Goal: Transaction & Acquisition: Subscribe to service/newsletter

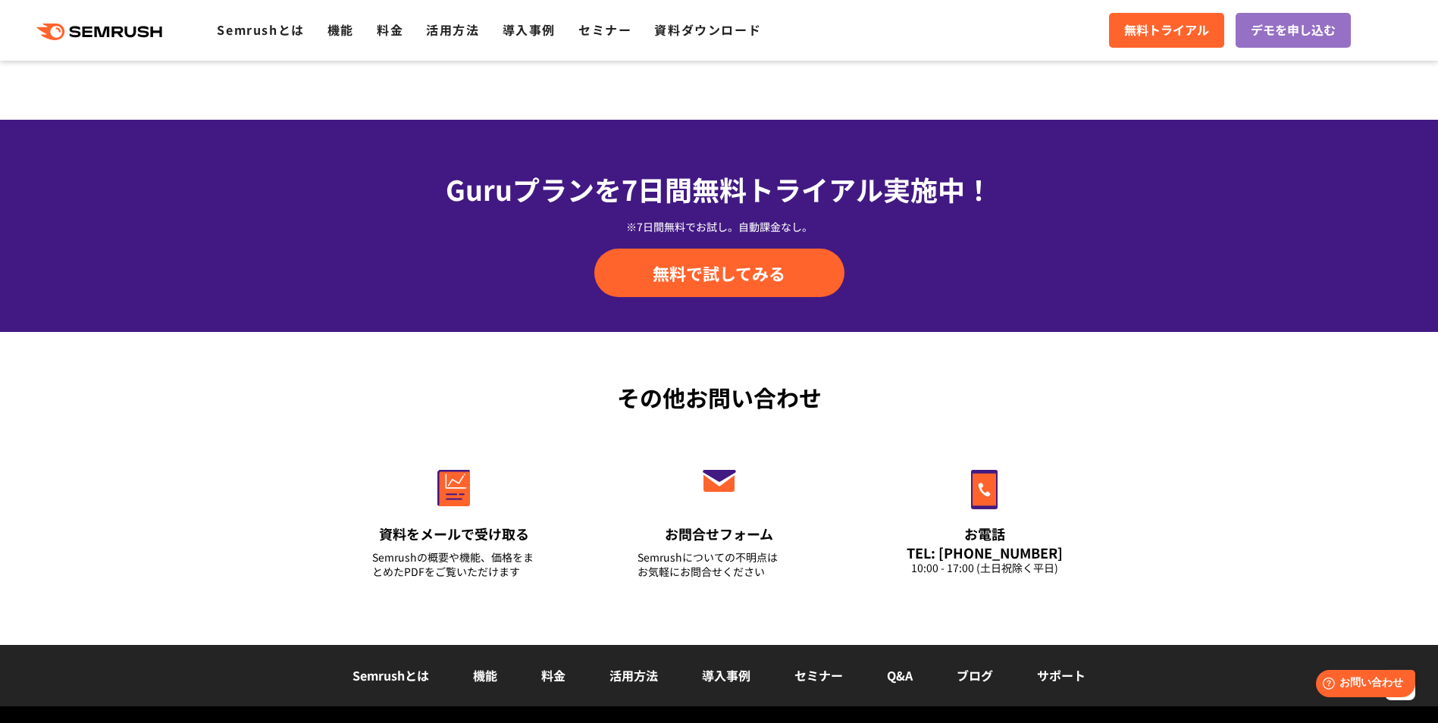
scroll to position [5064, 0]
click at [544, 678] on link "料金" at bounding box center [553, 675] width 24 height 18
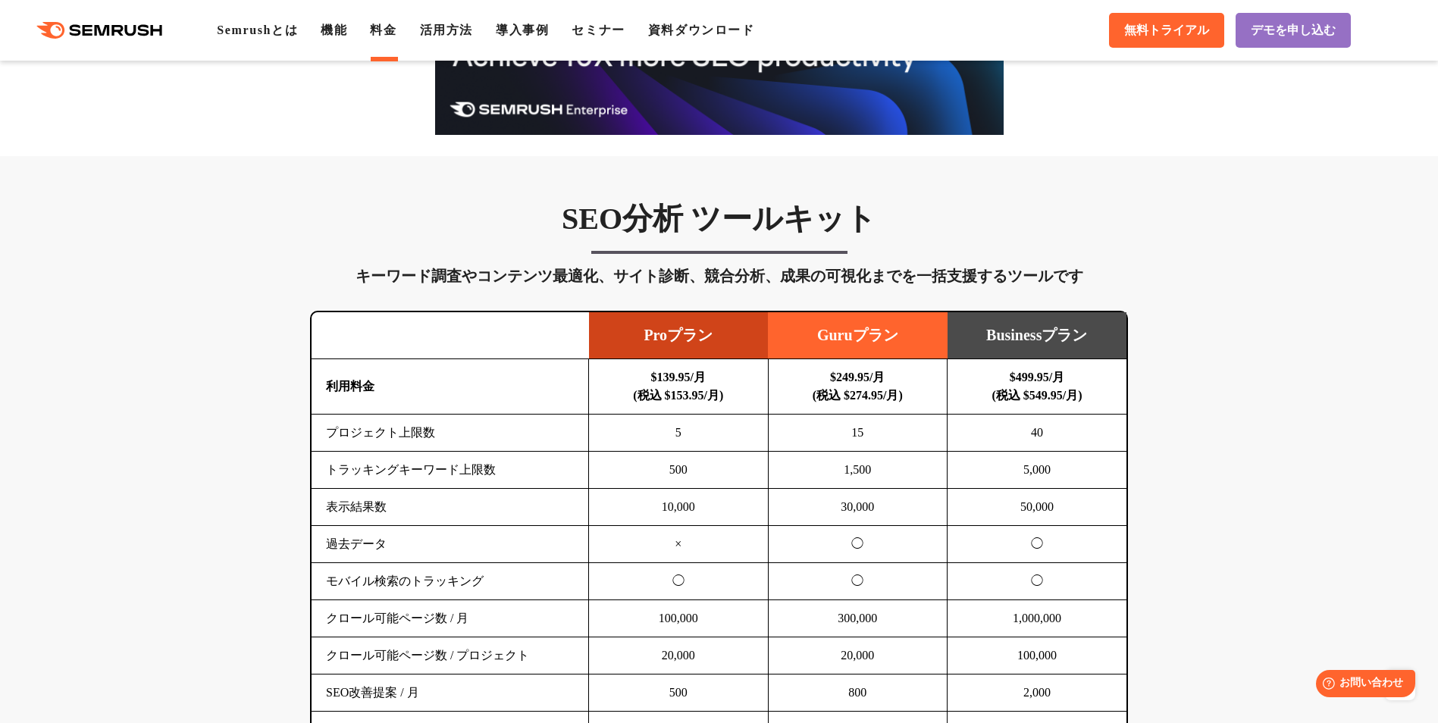
click at [1108, 484] on td "5,000" at bounding box center [1038, 470] width 180 height 37
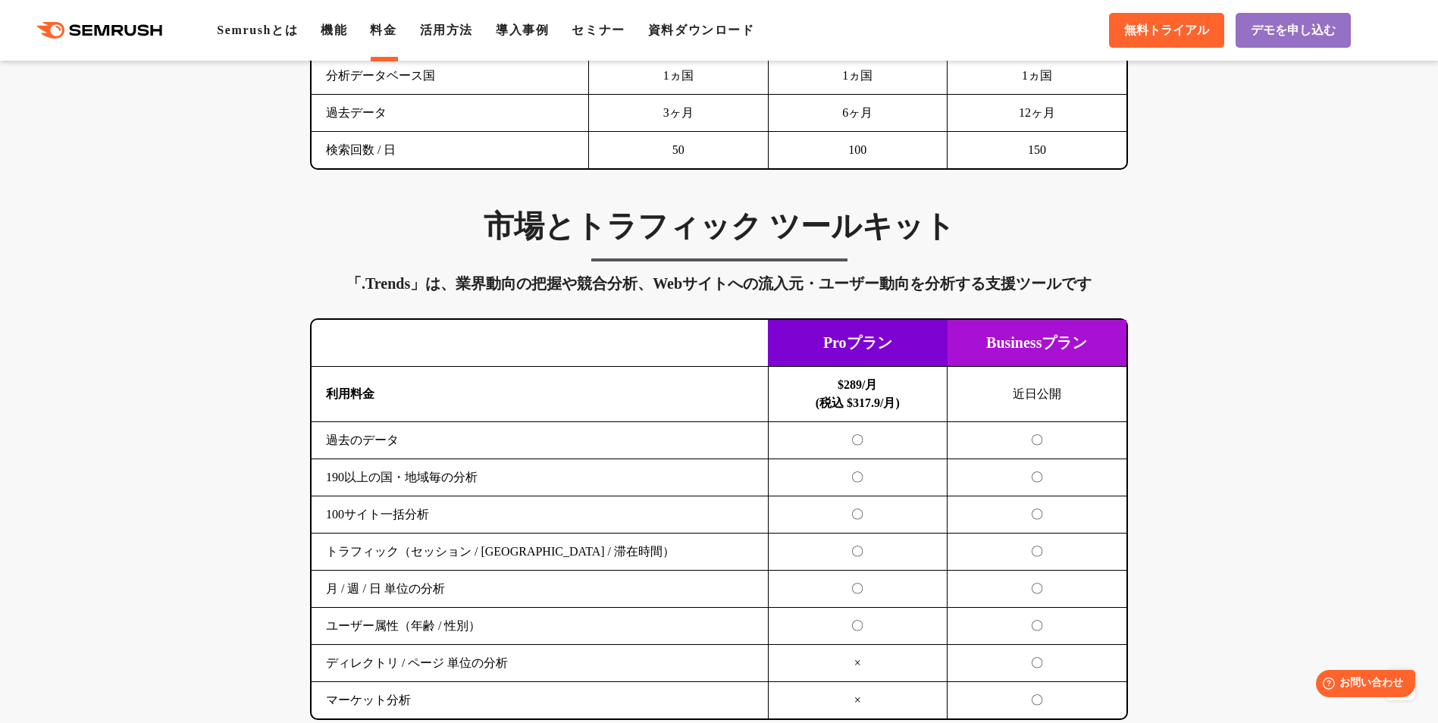
scroll to position [2394, 0]
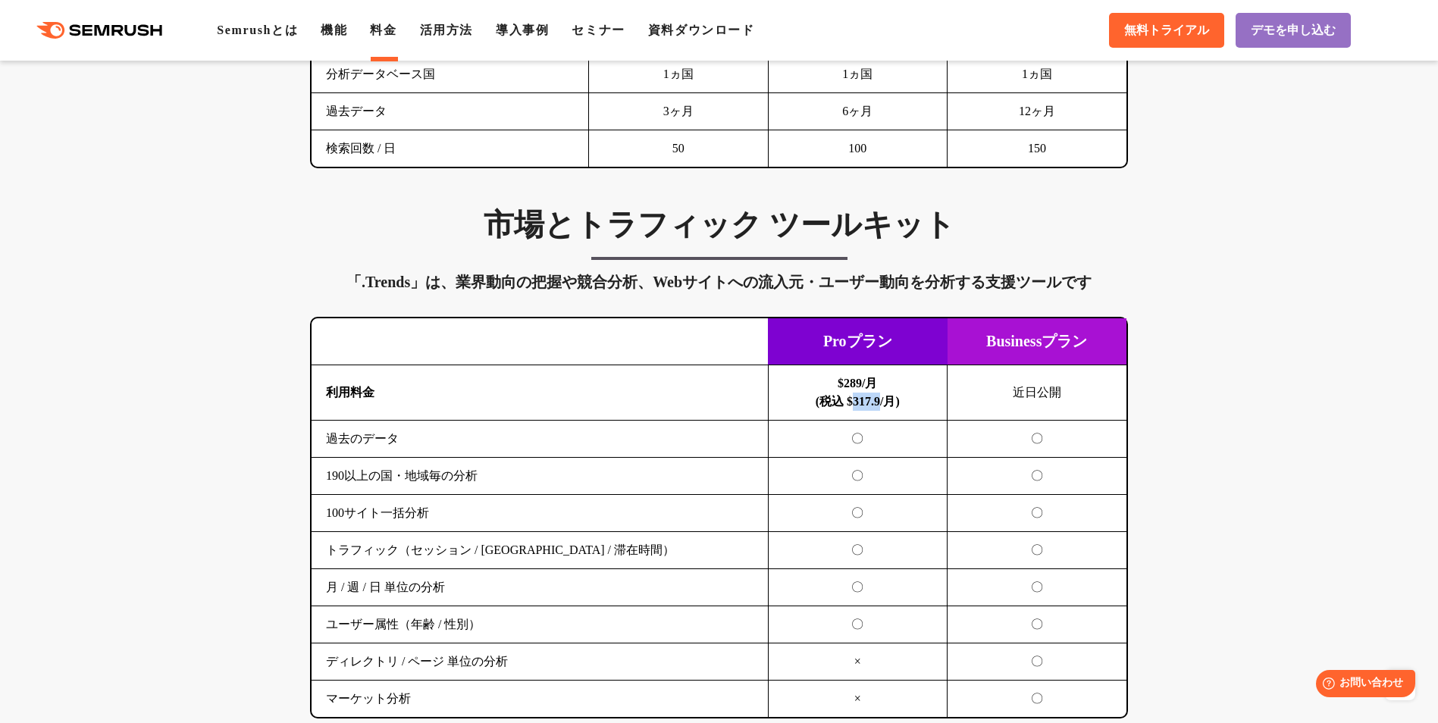
drag, startPoint x: 852, startPoint y: 406, endPoint x: 880, endPoint y: 403, distance: 28.2
click at [880, 403] on b "$289/月 (税込 $317.9/月)" at bounding box center [858, 392] width 84 height 31
copy b "317.9"
